Goal: Book appointment/travel/reservation

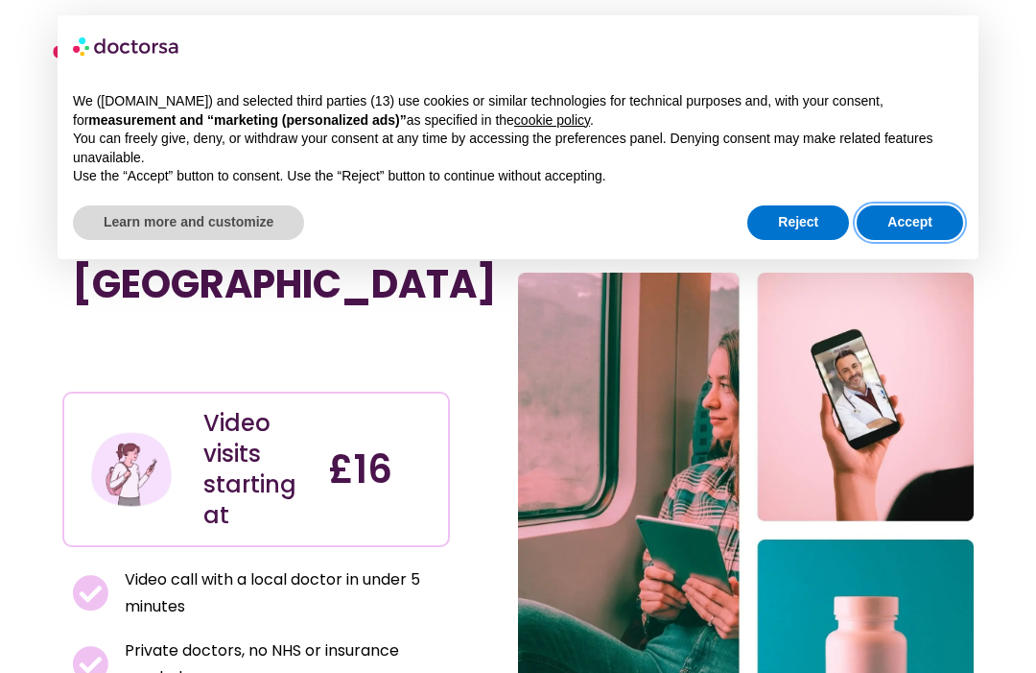
click at [904, 219] on button "Accept" at bounding box center [910, 222] width 106 height 35
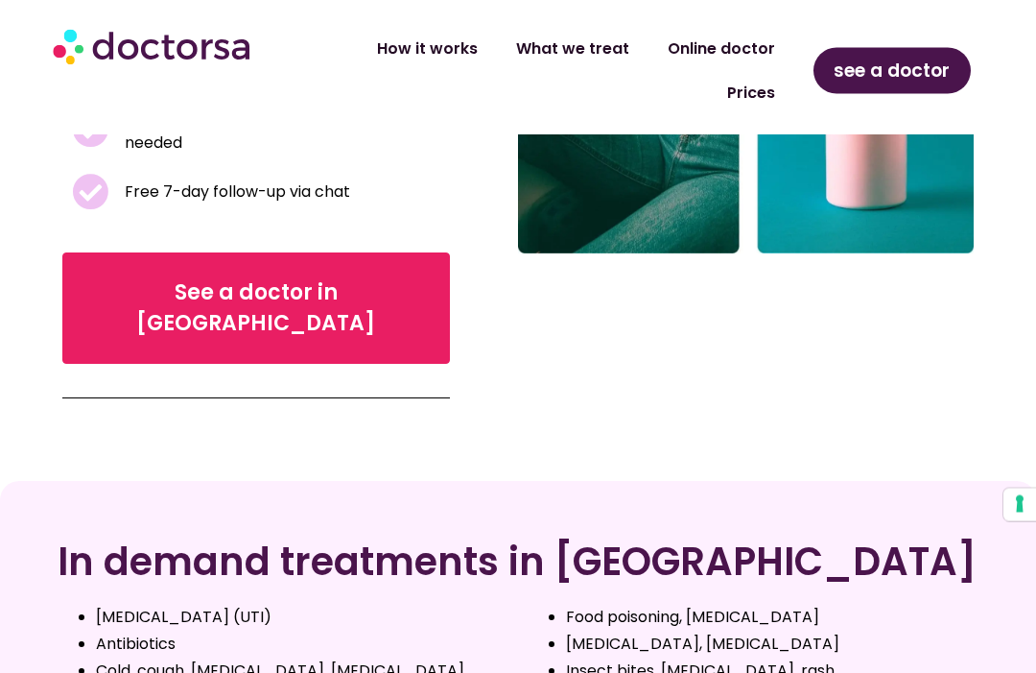
scroll to position [534, 0]
click at [766, 670] on div "In demand treatments in [GEOGRAPHIC_DATA] [MEDICAL_DATA] (UTI) Antibiotics Cold…" at bounding box center [518, 634] width 1036 height 306
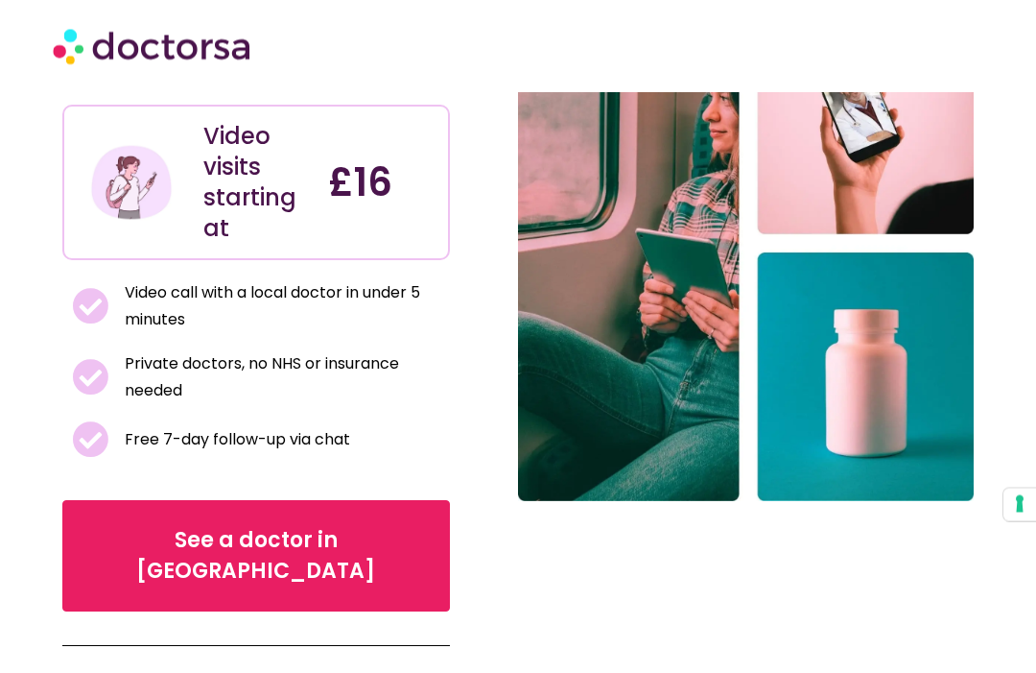
scroll to position [287, 0]
click at [224, 525] on span "See a doctor in [GEOGRAPHIC_DATA]" at bounding box center [256, 555] width 328 height 61
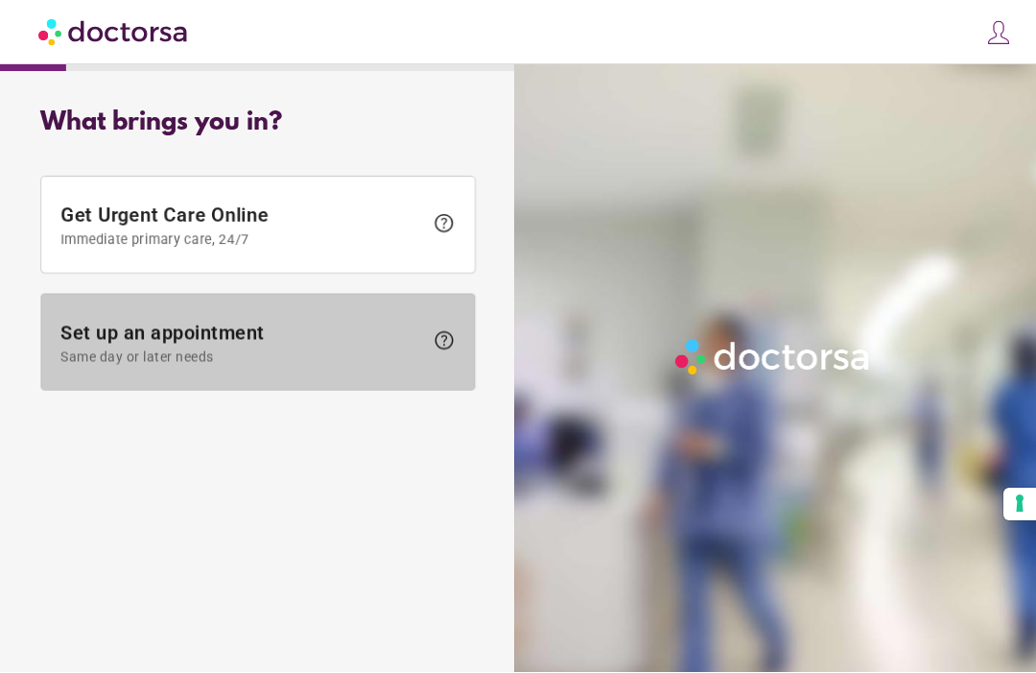
click at [195, 332] on span "Set up an appointment Same day or later needs" at bounding box center [241, 342] width 363 height 43
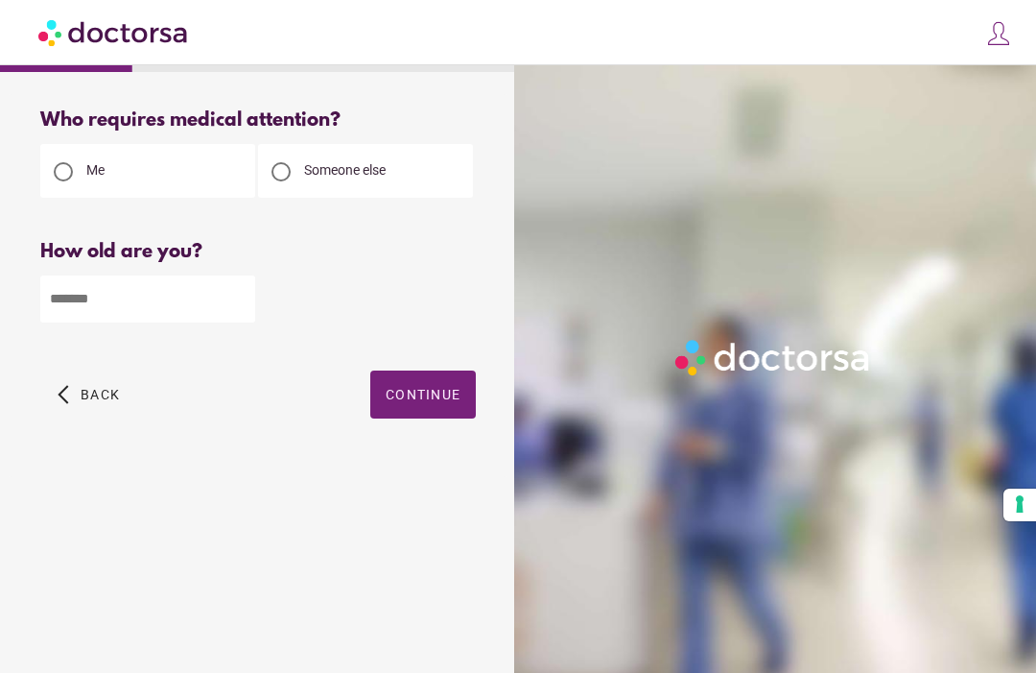
click at [128, 302] on input "number" at bounding box center [147, 298] width 215 height 47
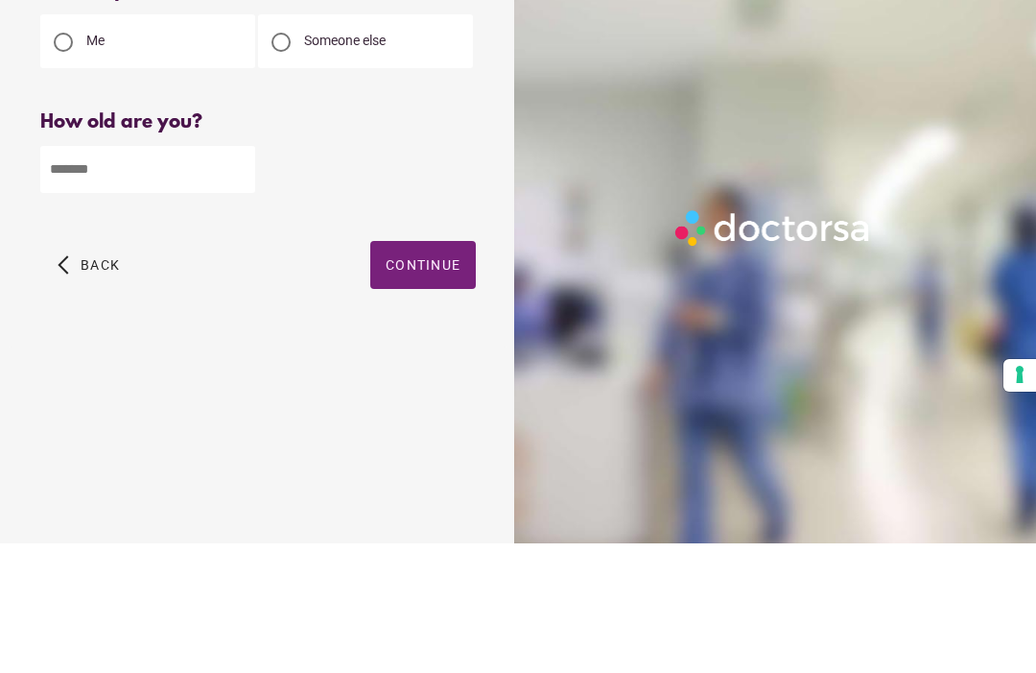
type input "**"
click at [414, 370] on span "button" at bounding box center [423, 394] width 106 height 48
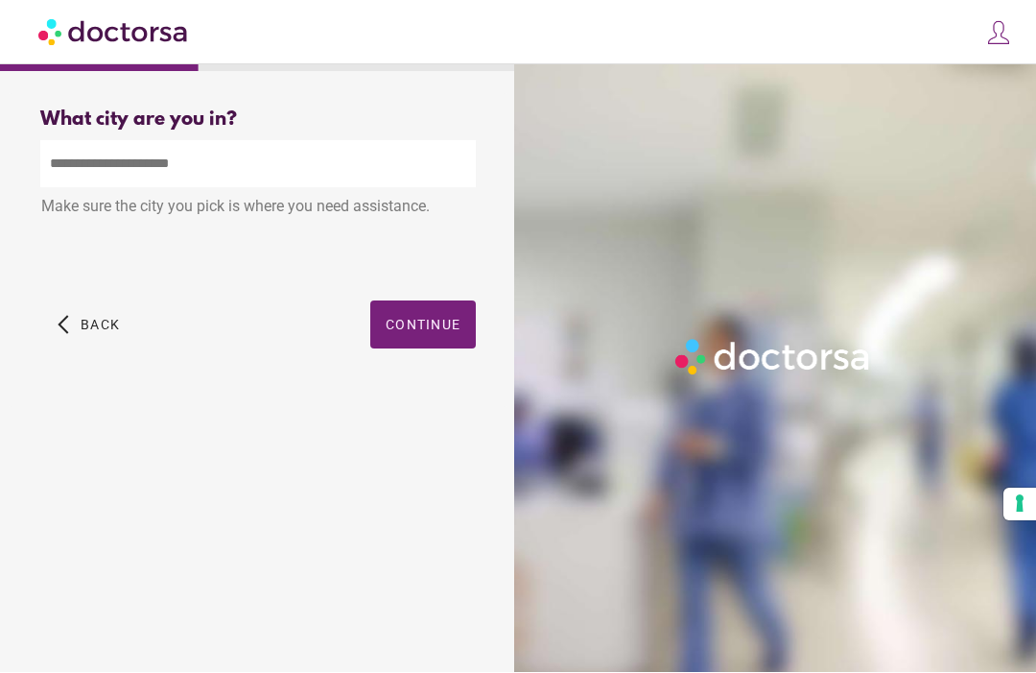
click at [108, 166] on input "text" at bounding box center [258, 164] width 436 height 47
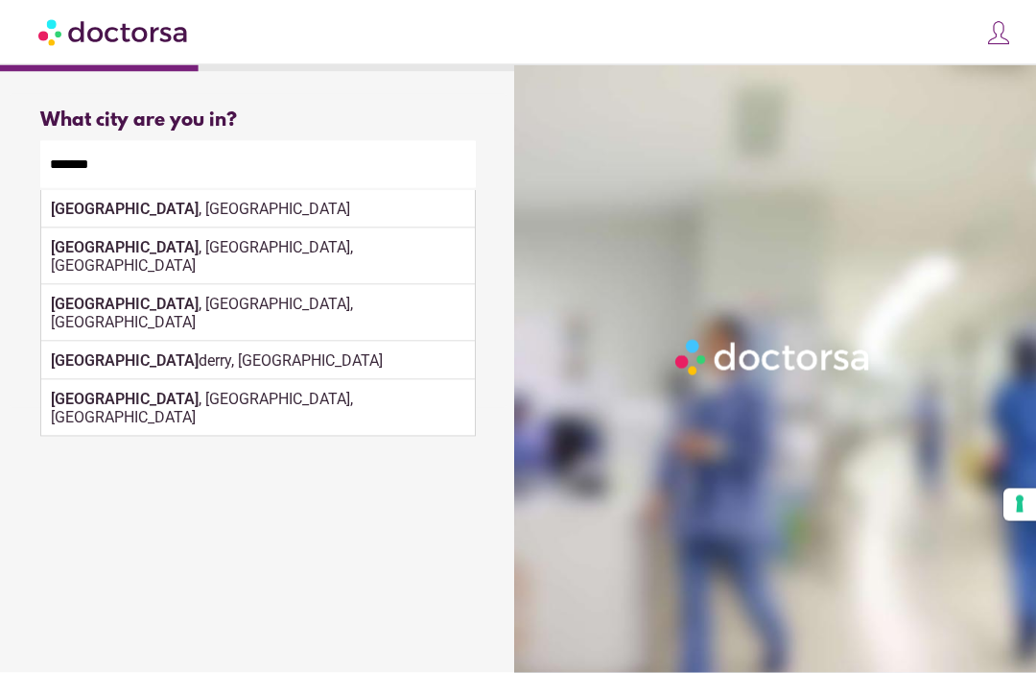
click at [124, 204] on div "London , UK" at bounding box center [258, 209] width 434 height 38
type input "**********"
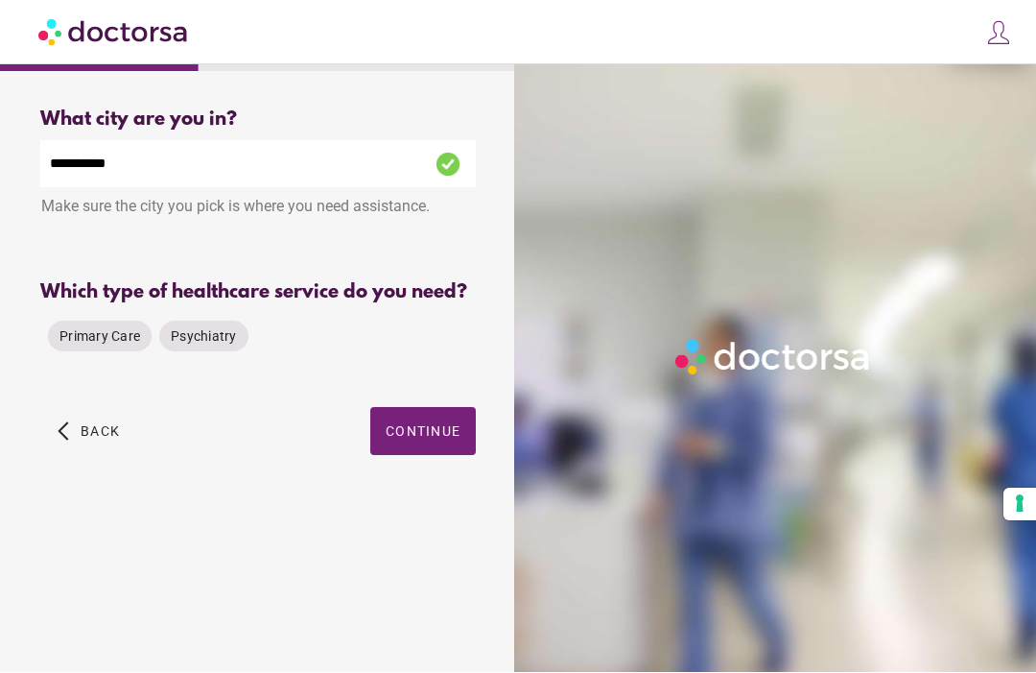
click at [112, 344] on span "Primary Care" at bounding box center [99, 336] width 81 height 15
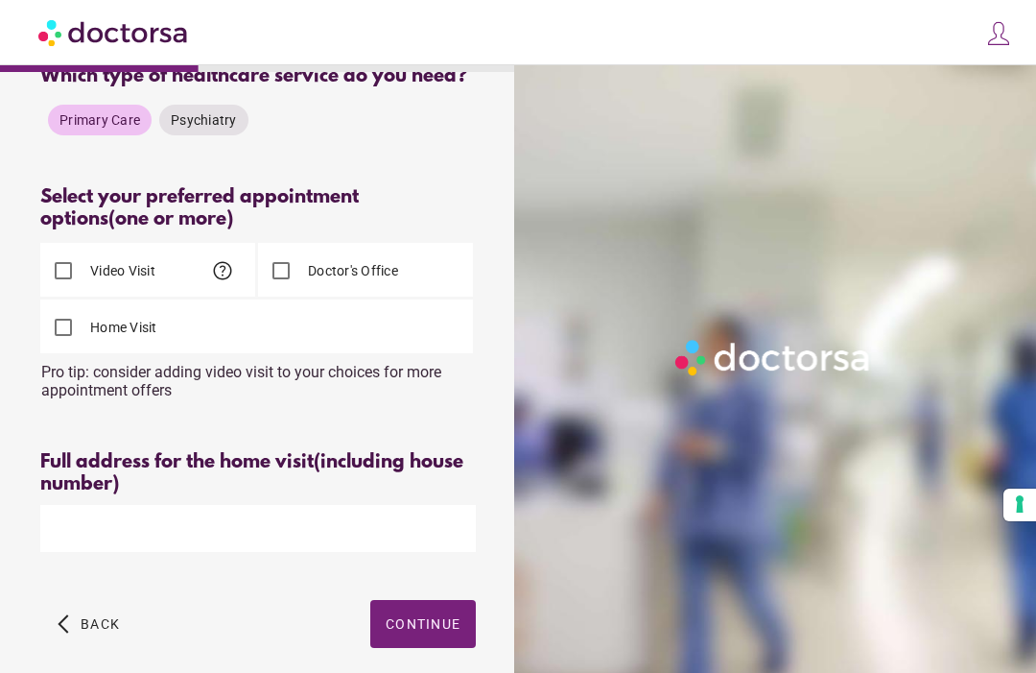
scroll to position [272, 0]
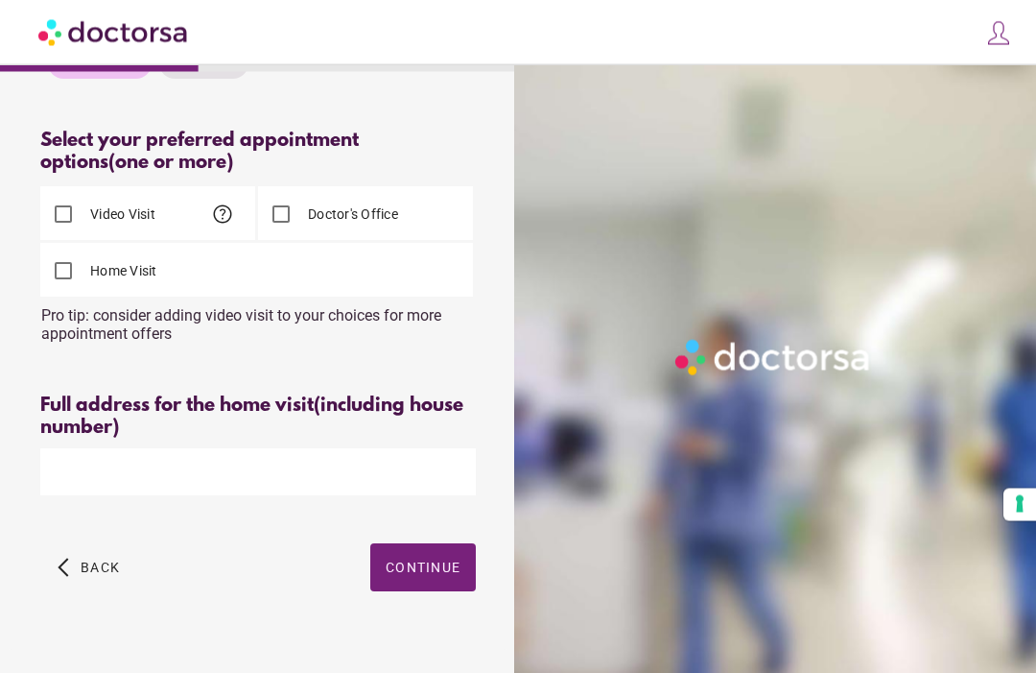
click at [72, 491] on input "text" at bounding box center [258, 472] width 436 height 47
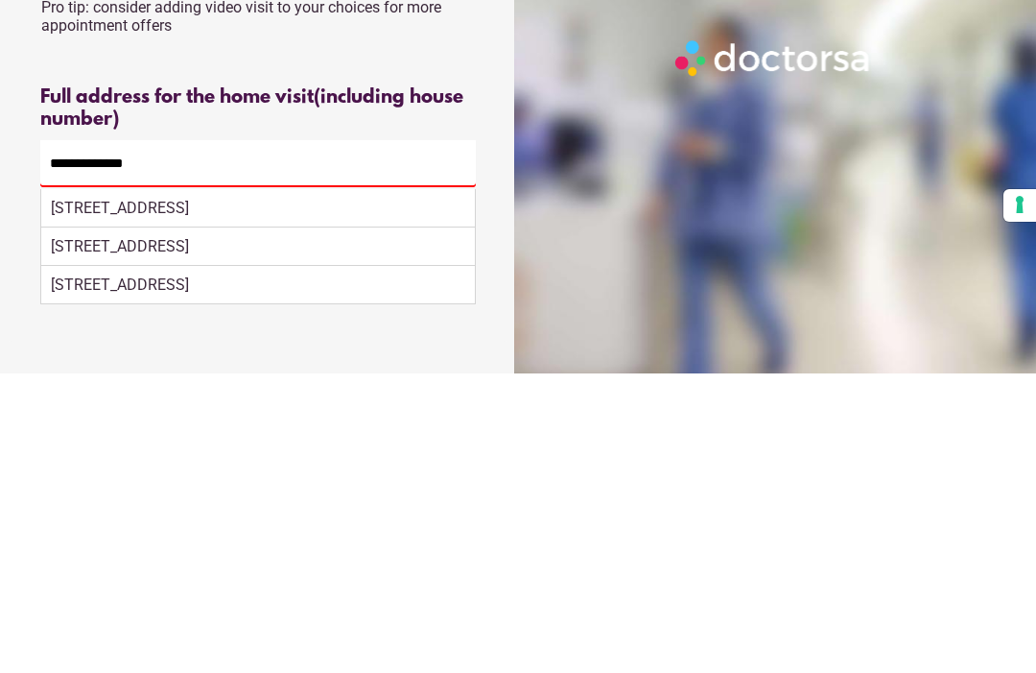
click at [230, 488] on div "121 Glenister Park Road, London, UK" at bounding box center [258, 507] width 434 height 38
type input "**********"
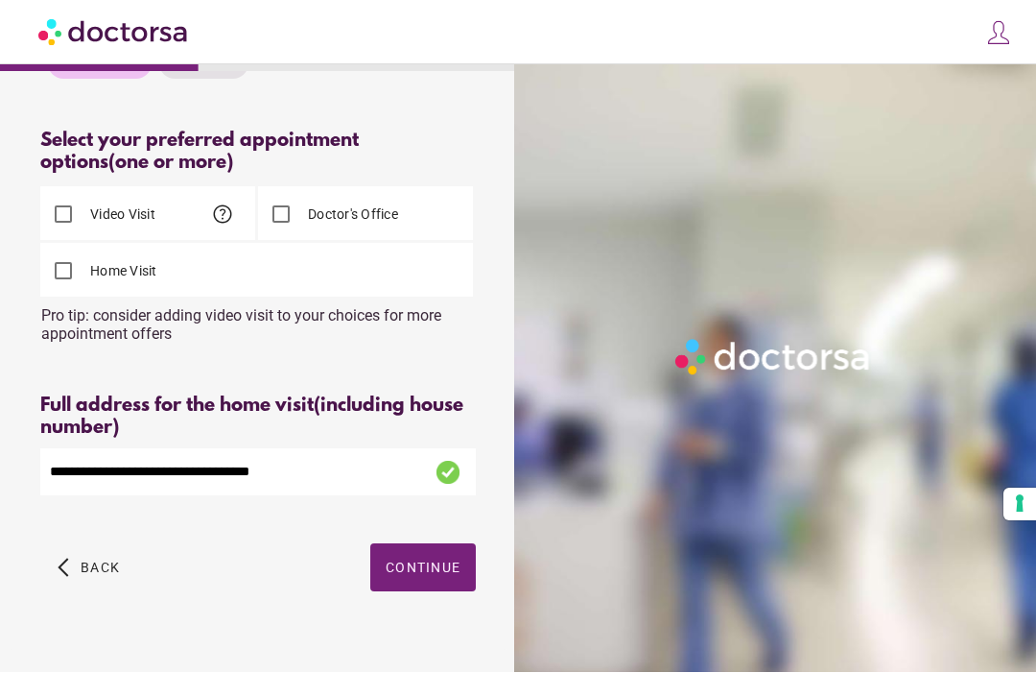
click at [426, 576] on span "Continue" at bounding box center [423, 567] width 75 height 15
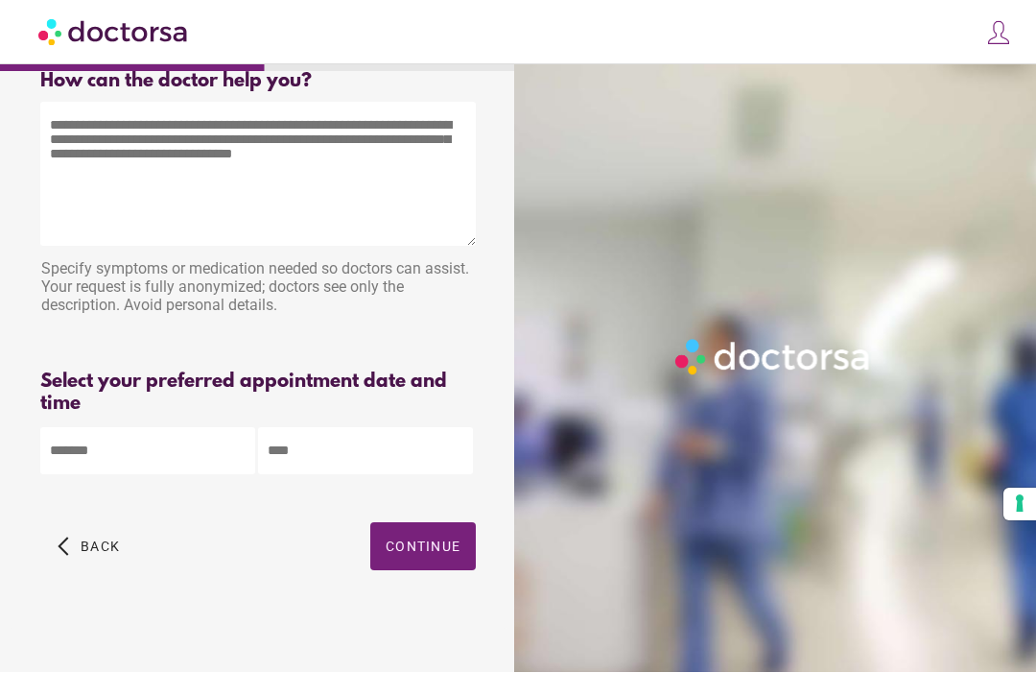
scroll to position [30, 0]
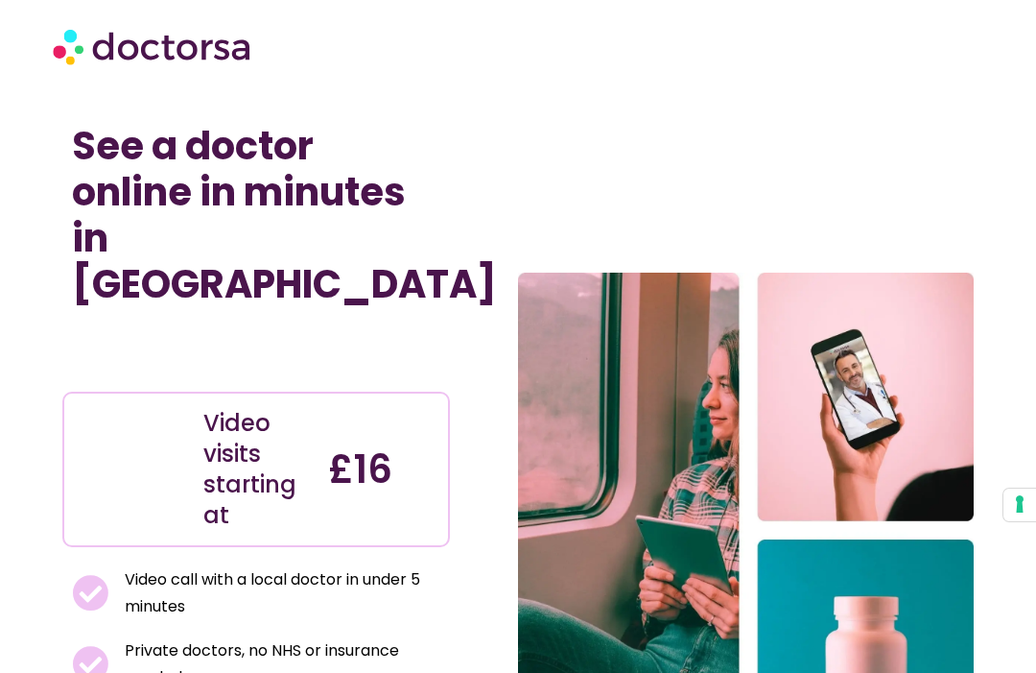
scroll to position [1036, 0]
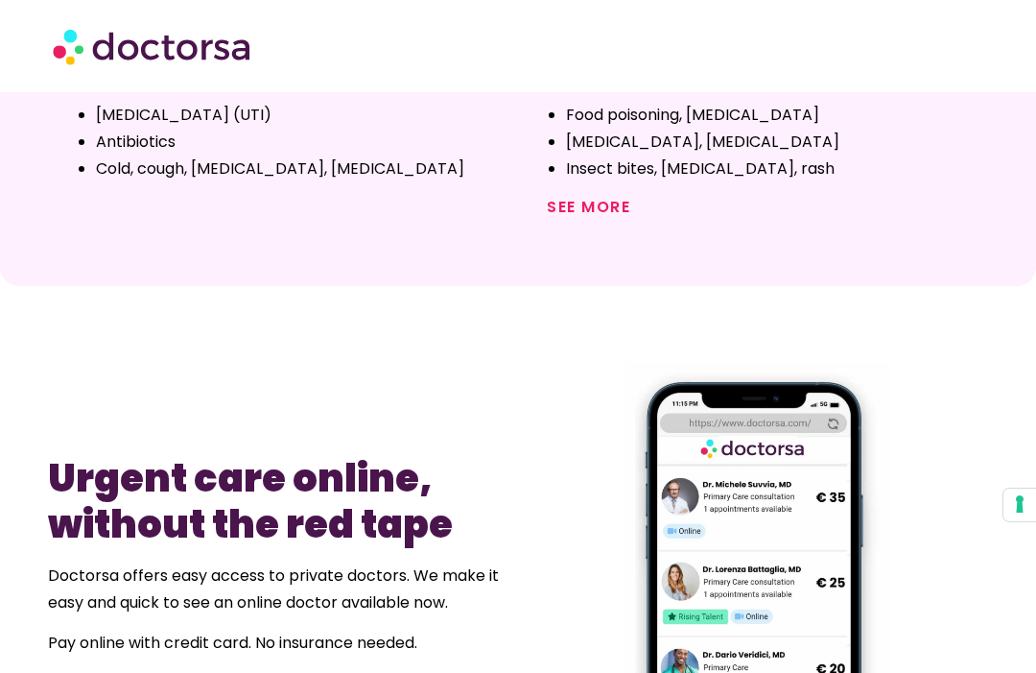
click at [155, 672] on link "Read more about prices" at bounding box center [143, 683] width 191 height 22
click at [163, 672] on link "Read more about prices" at bounding box center [143, 683] width 191 height 22
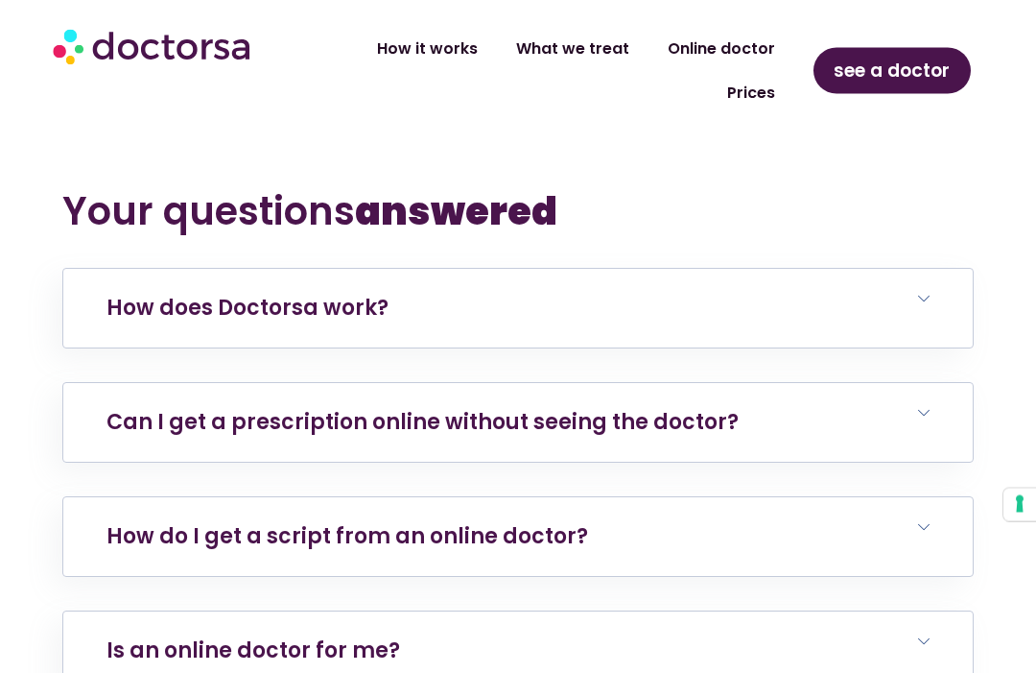
scroll to position [6776, 0]
click at [311, 293] on link "How does Doctorsa work?" at bounding box center [247, 308] width 282 height 30
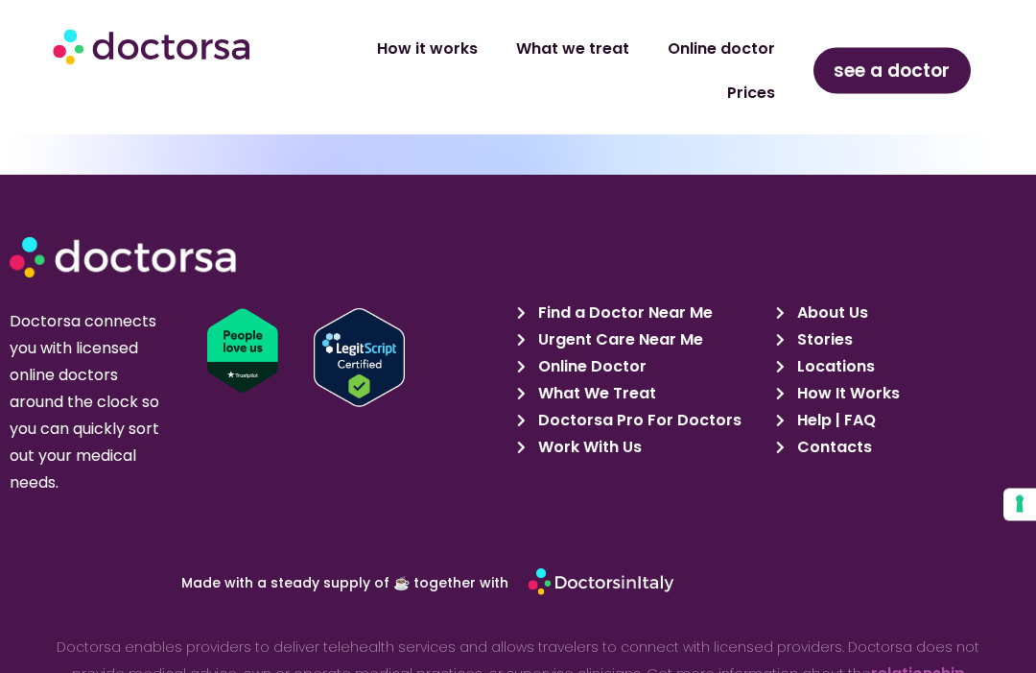
scroll to position [9069, 0]
click at [636, 299] on span "Find a Doctor Near Me" at bounding box center [622, 312] width 179 height 27
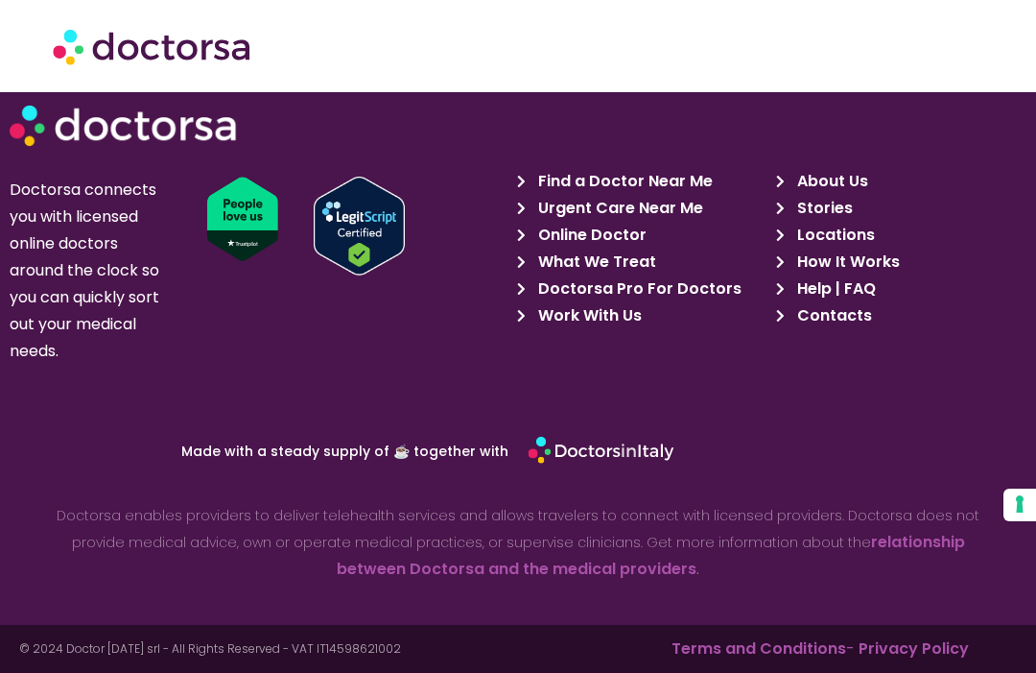
scroll to position [9044, 0]
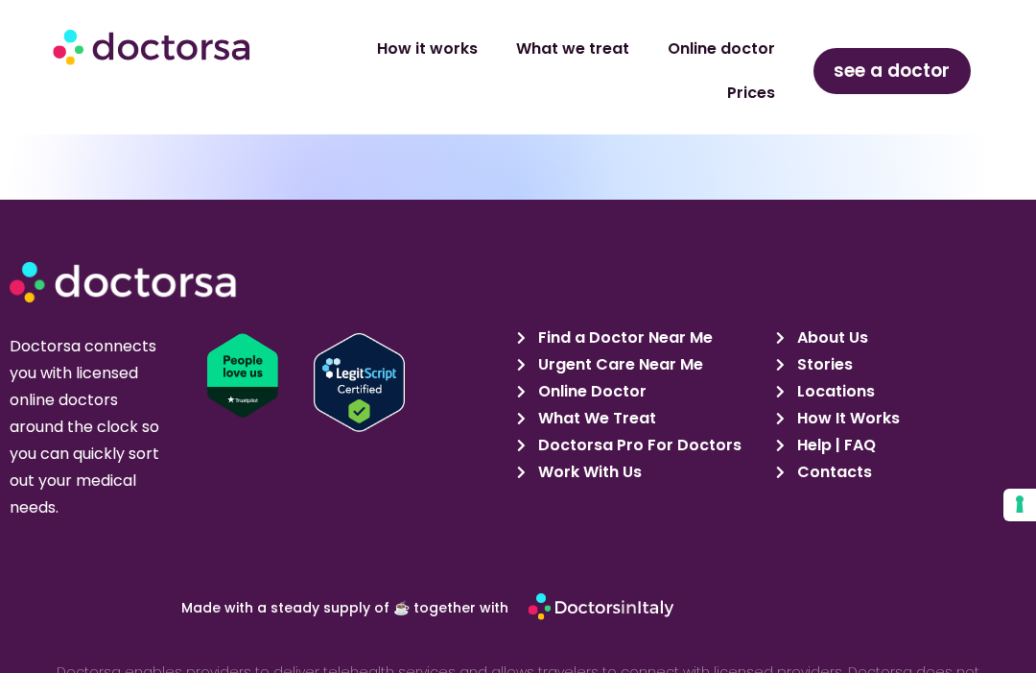
click at [687, 351] on span "Urgent Care Near Me" at bounding box center [618, 364] width 170 height 27
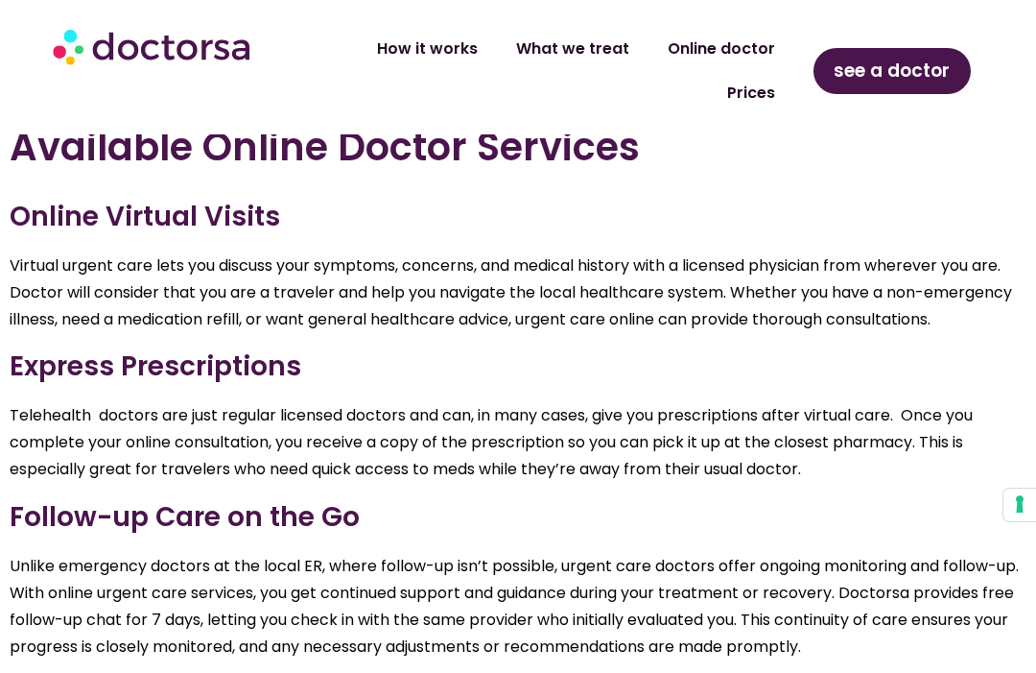
scroll to position [3442, 0]
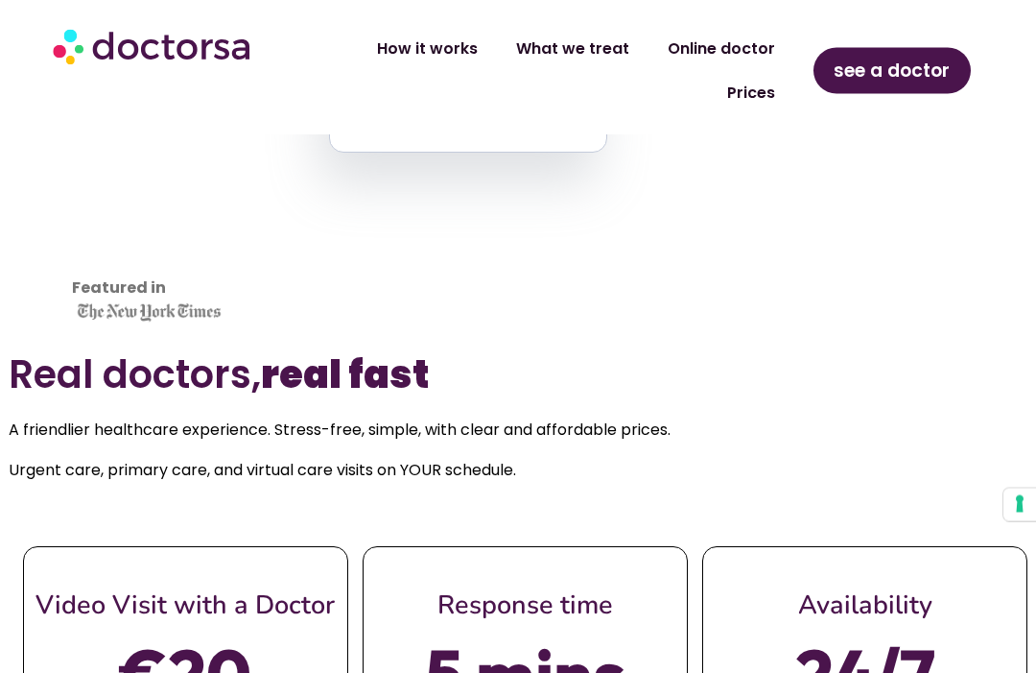
scroll to position [530, 0]
click at [132, 280] on strong "Featured in" at bounding box center [119, 287] width 94 height 22
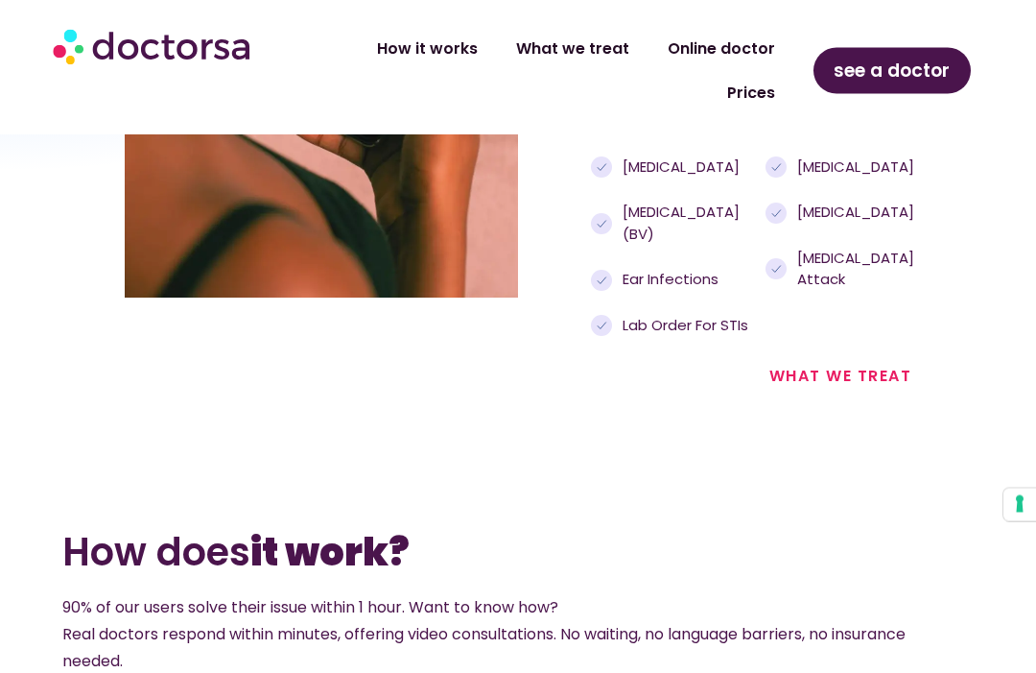
scroll to position [2355, 0]
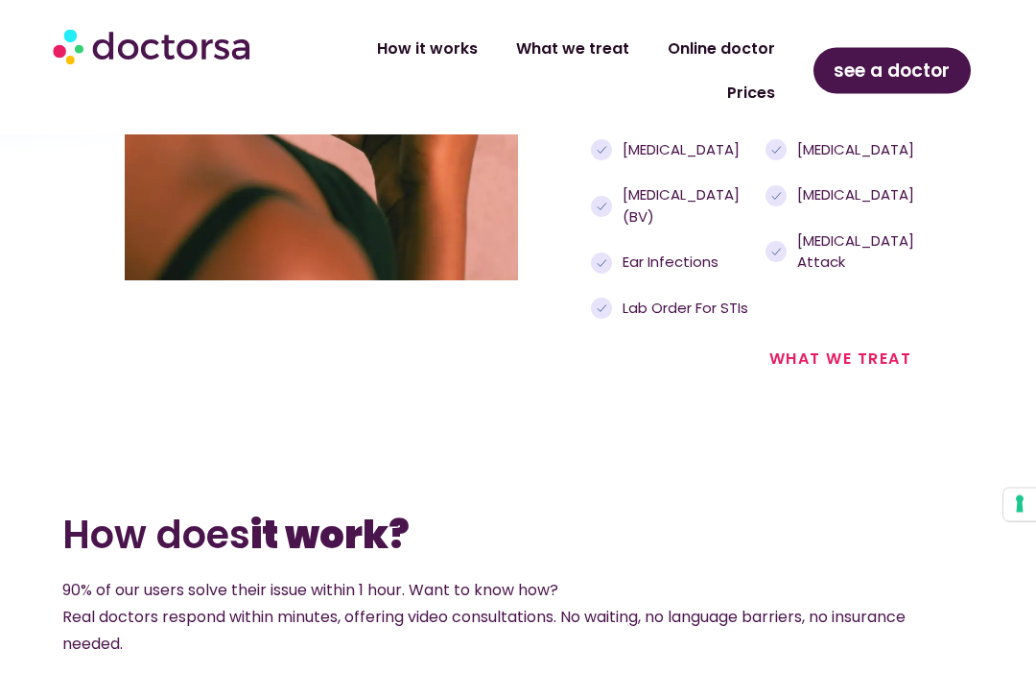
click at [811, 372] on div "what we treat" at bounding box center [745, 348] width 335 height 48
click at [810, 372] on div "what we treat" at bounding box center [745, 348] width 335 height 48
click at [810, 369] on link "what we treat" at bounding box center [840, 358] width 143 height 22
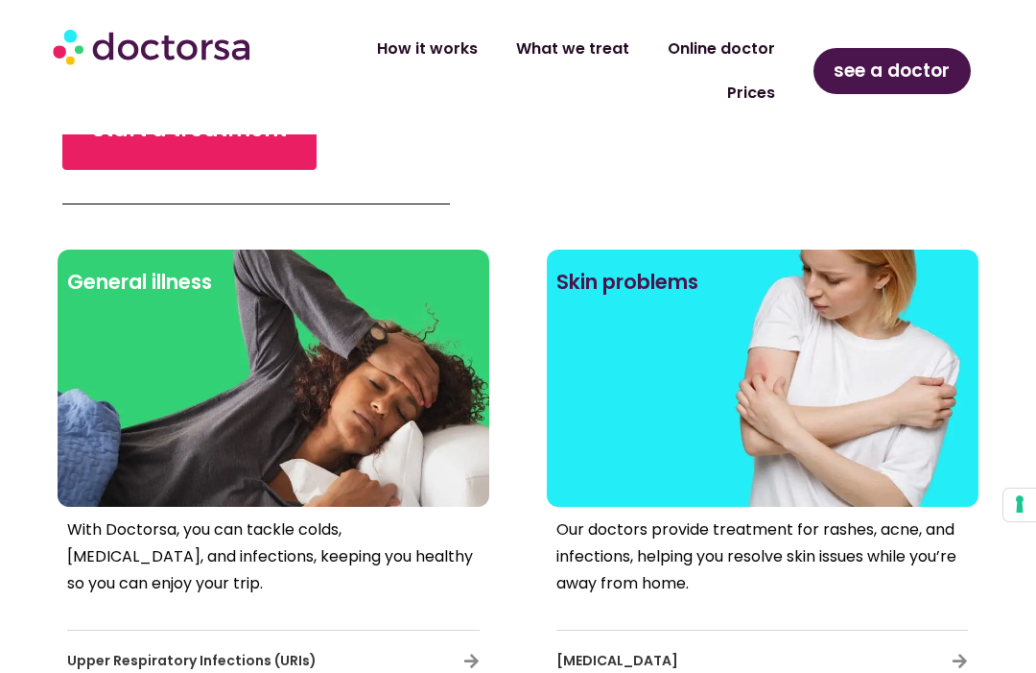
scroll to position [720, 0]
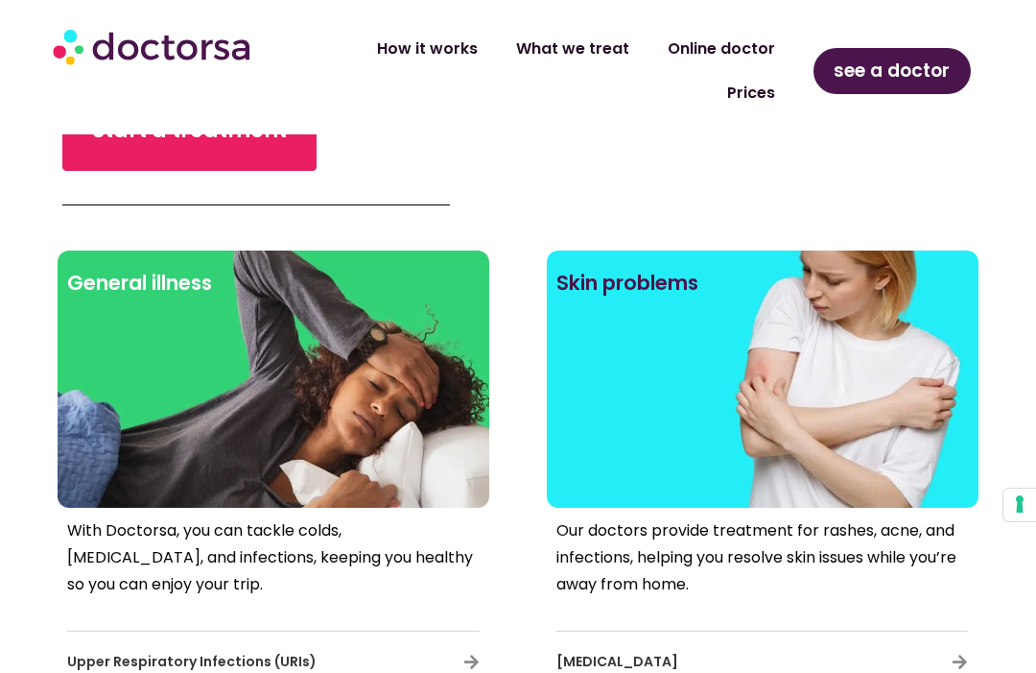
click at [444, 45] on link "How it works" at bounding box center [427, 49] width 139 height 44
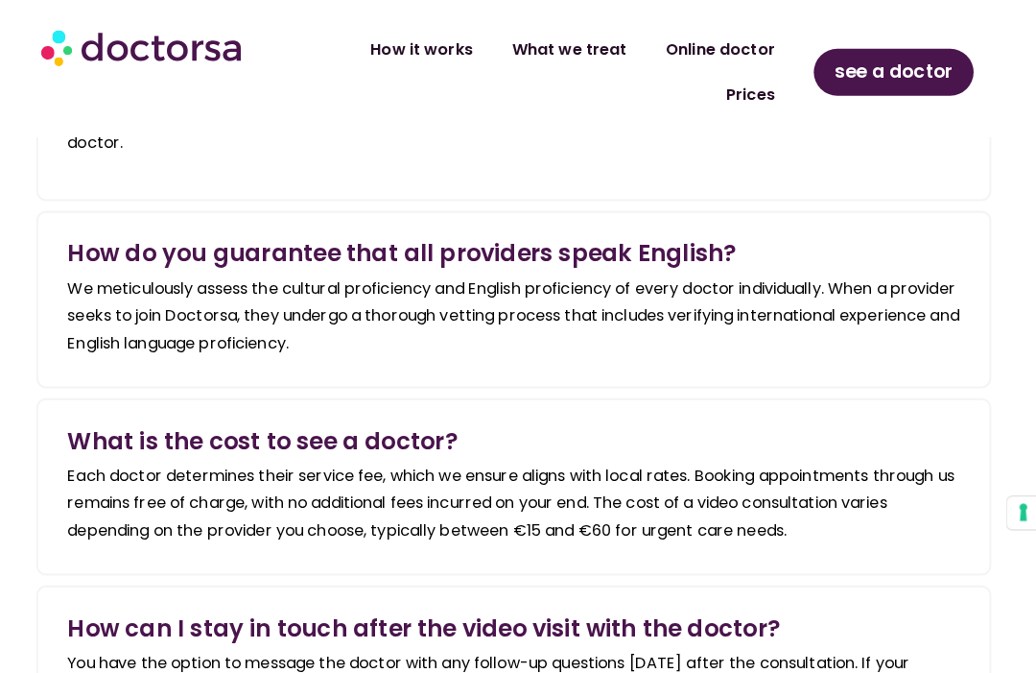
scroll to position [2424, 0]
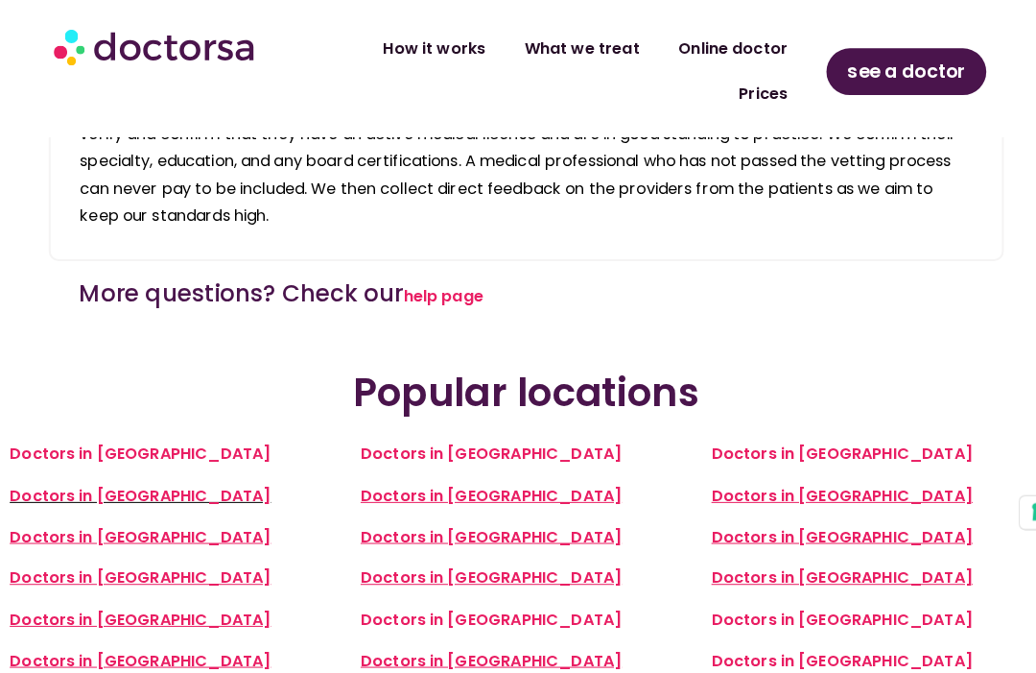
scroll to position [3820, 0]
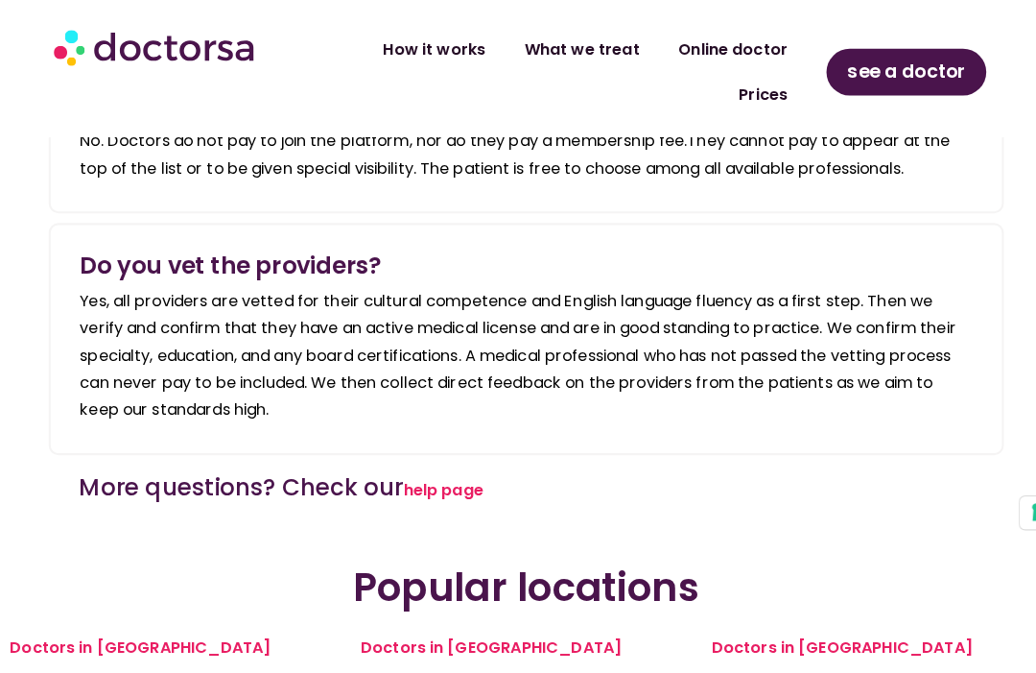
click at [553, 44] on link "What we treat" at bounding box center [573, 49] width 152 height 44
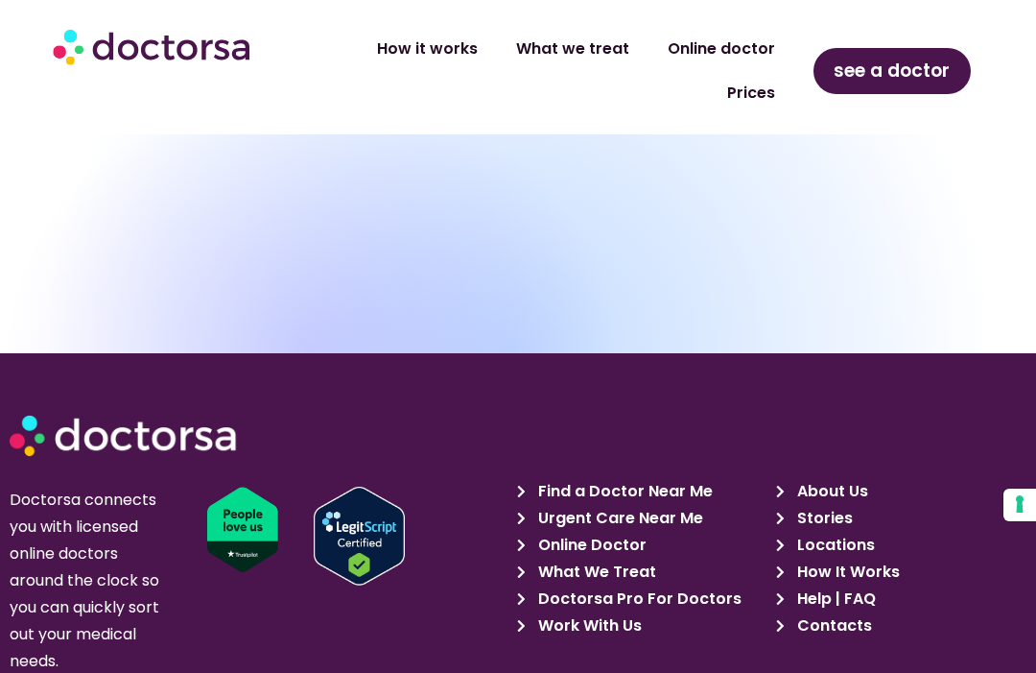
scroll to position [9735, 0]
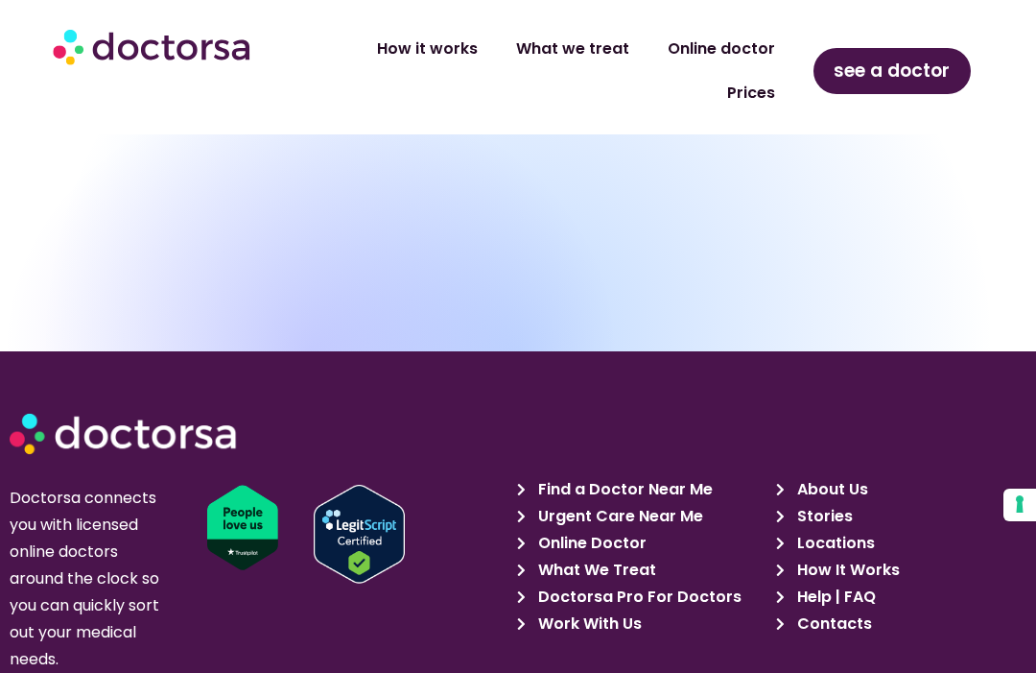
click at [835, 476] on span "About Us" at bounding box center [830, 489] width 76 height 27
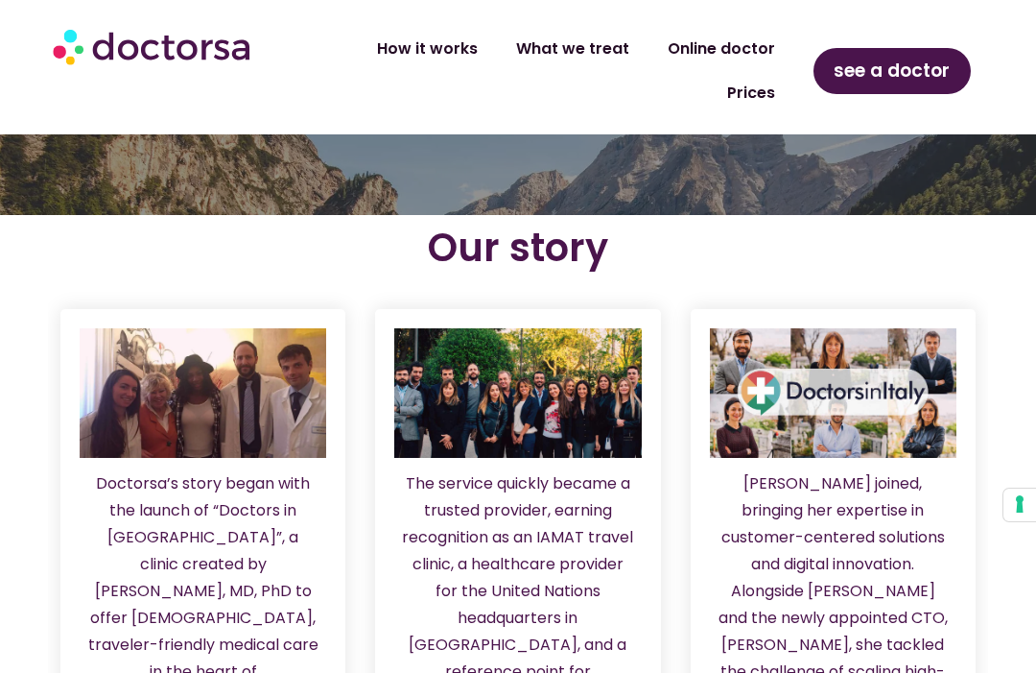
scroll to position [1847, 0]
